Goal: Information Seeking & Learning: Learn about a topic

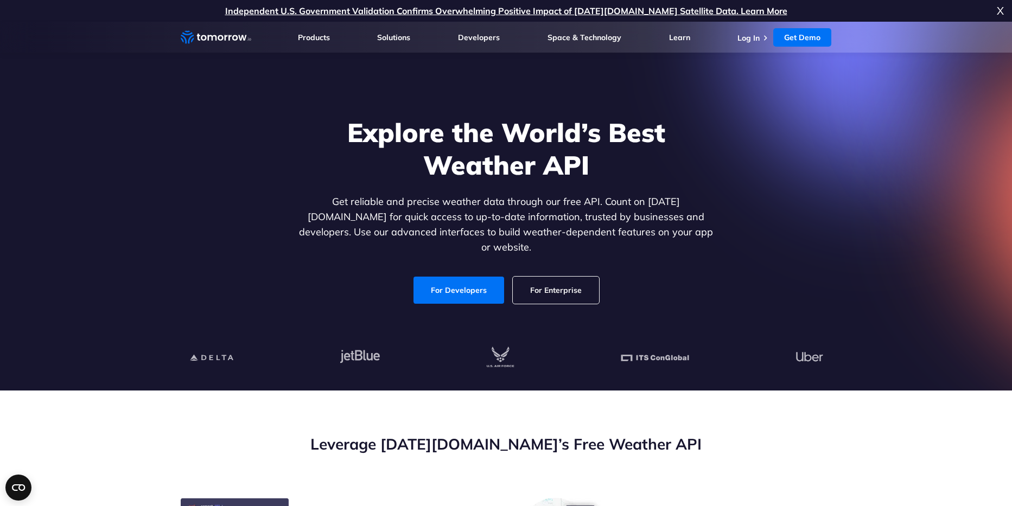
click at [457, 277] on link "For Developers" at bounding box center [458, 290] width 91 height 27
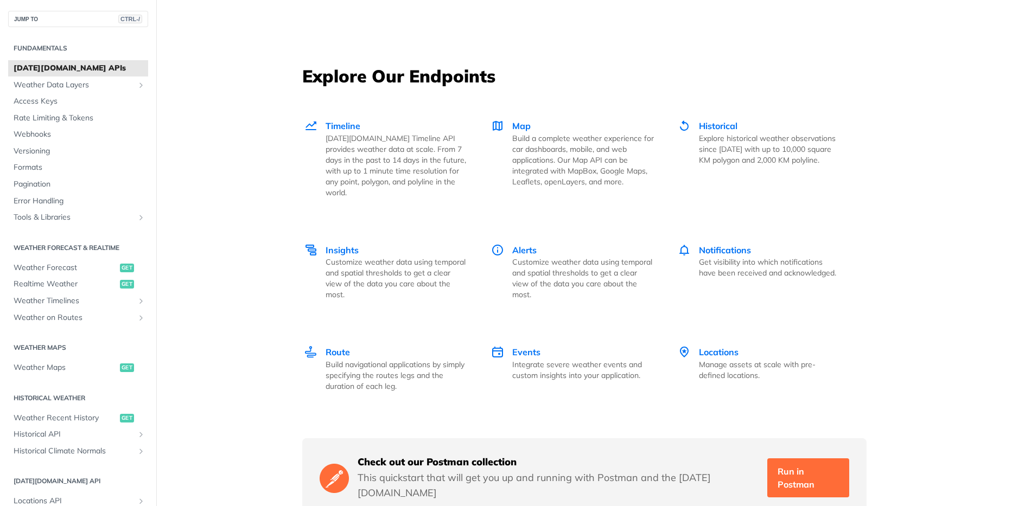
scroll to position [1451, 0]
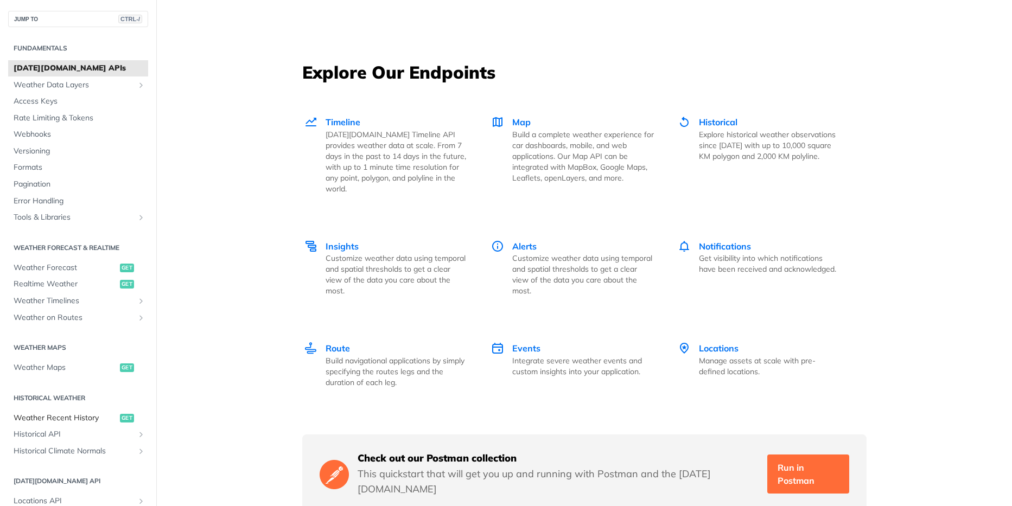
click at [80, 420] on span "Weather Recent History" at bounding box center [66, 418] width 104 height 11
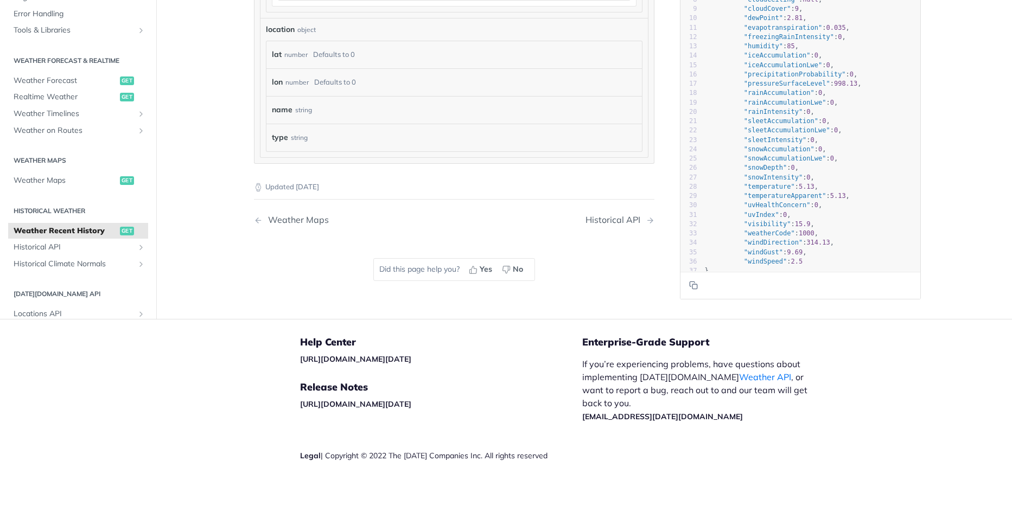
scroll to position [913, 0]
click at [127, 248] on span "Historical API" at bounding box center [74, 246] width 120 height 11
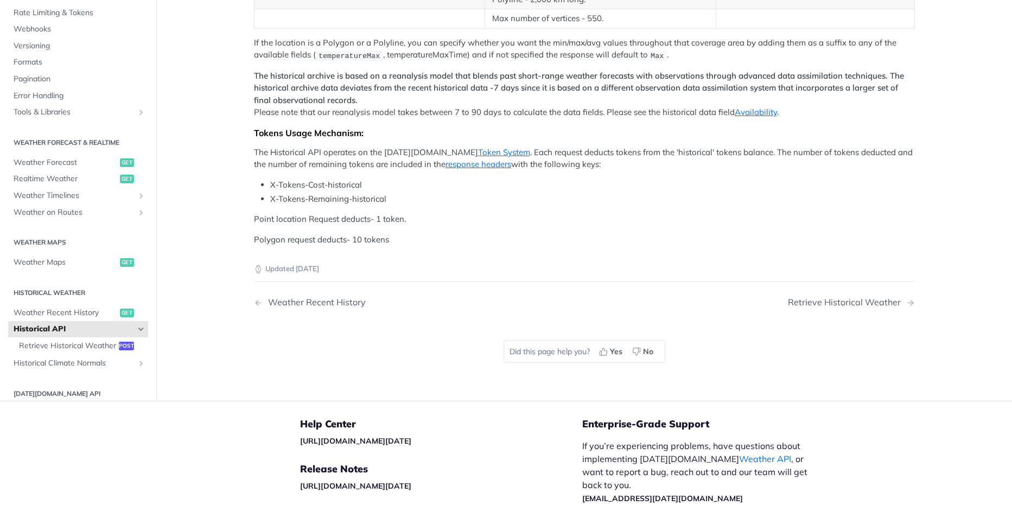
scroll to position [296, 0]
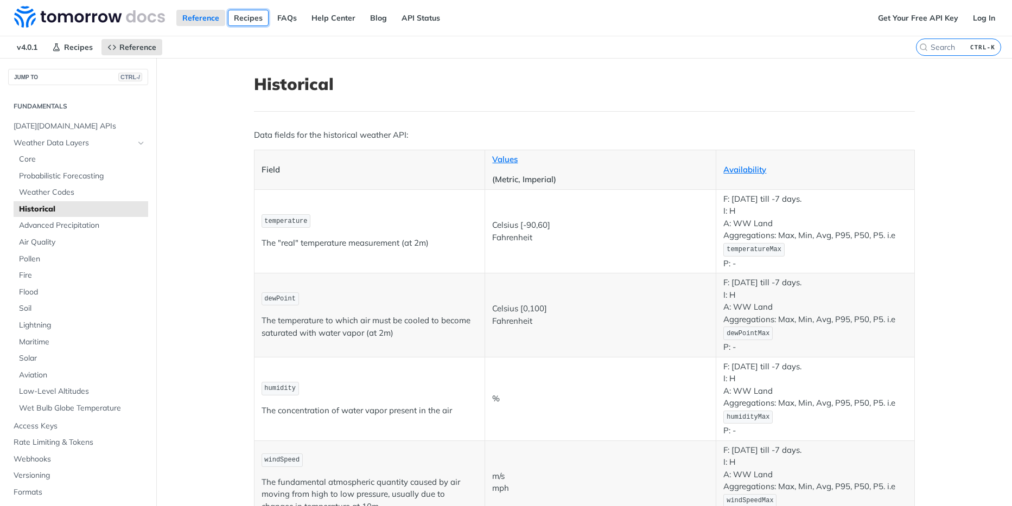
click at [246, 14] on link "Recipes" at bounding box center [248, 18] width 41 height 16
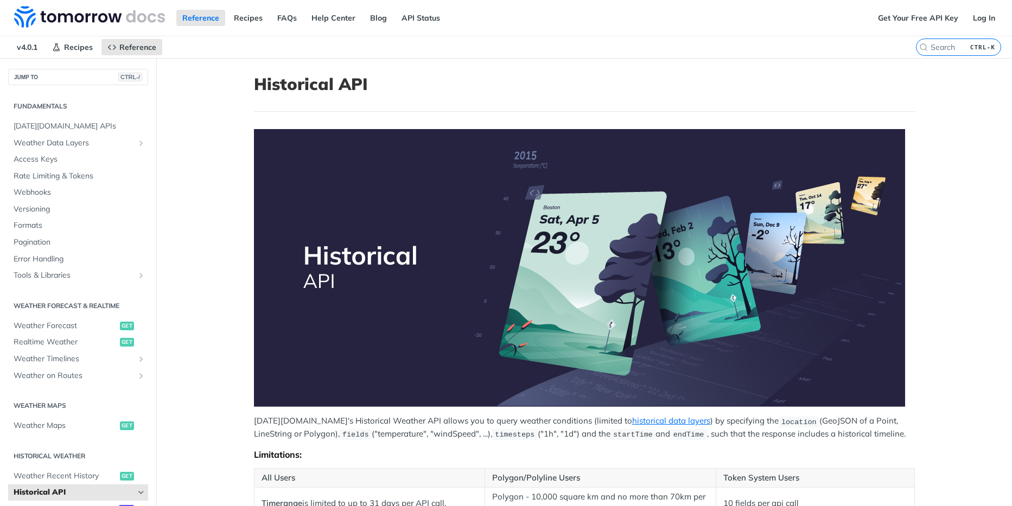
scroll to position [232, 0]
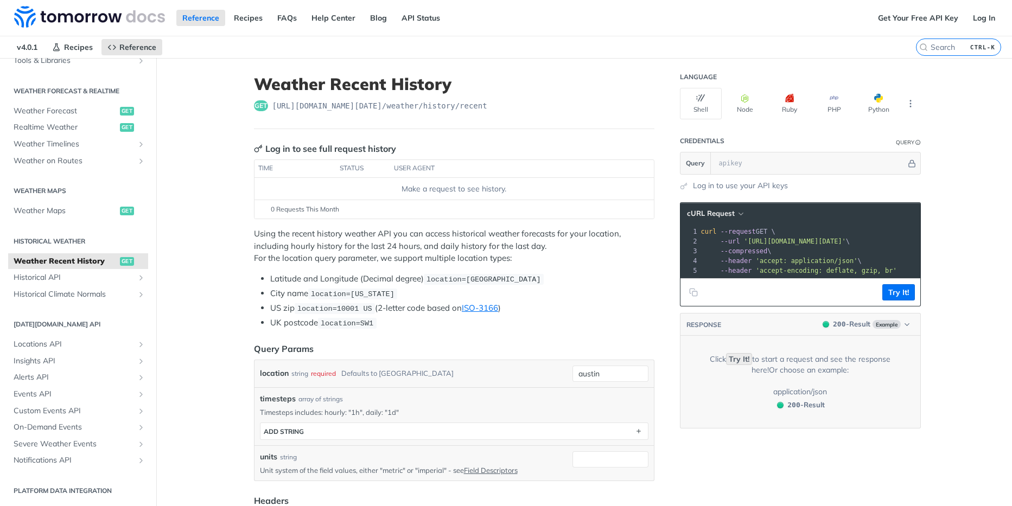
scroll to position [215, 0]
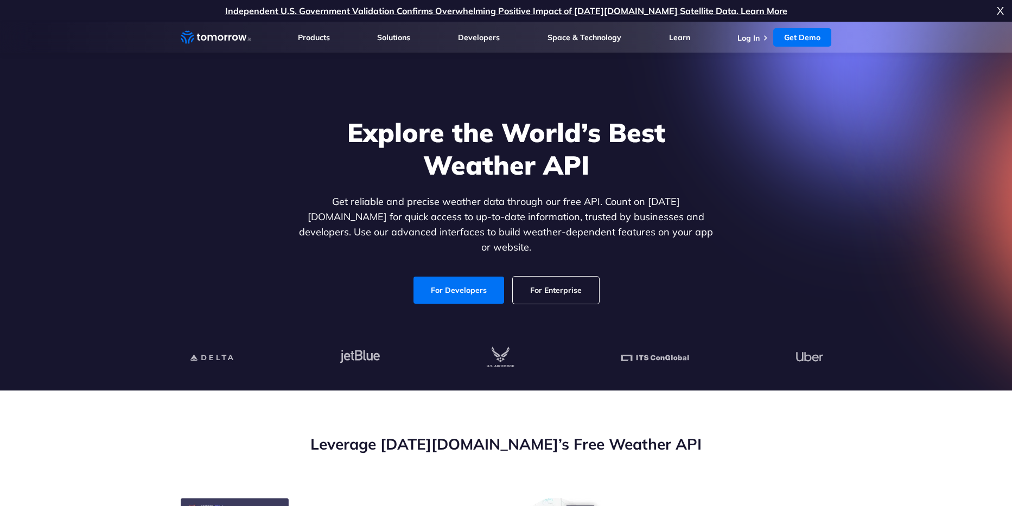
click at [471, 279] on link "For Developers" at bounding box center [458, 290] width 91 height 27
